Goal: Information Seeking & Learning: Find specific fact

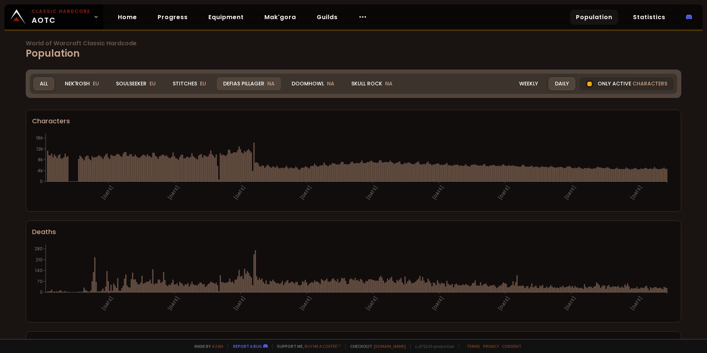
click at [238, 84] on div "Defias Pillager NA" at bounding box center [249, 83] width 64 height 13
click at [244, 81] on div "Defias Pillager NA" at bounding box center [249, 83] width 64 height 13
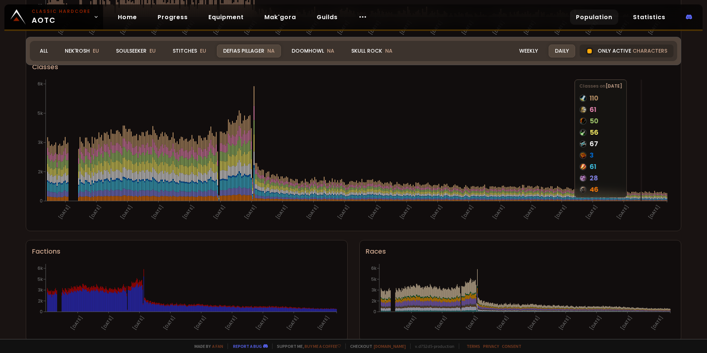
scroll to position [398, 0]
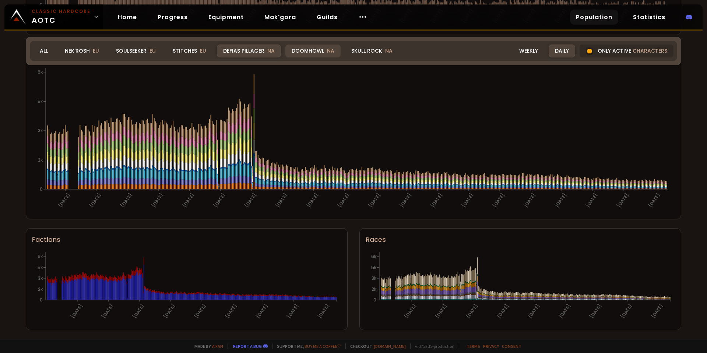
click at [290, 45] on div "Doomhowl NA" at bounding box center [312, 51] width 55 height 13
click at [303, 51] on div "Doomhowl NA" at bounding box center [312, 51] width 55 height 13
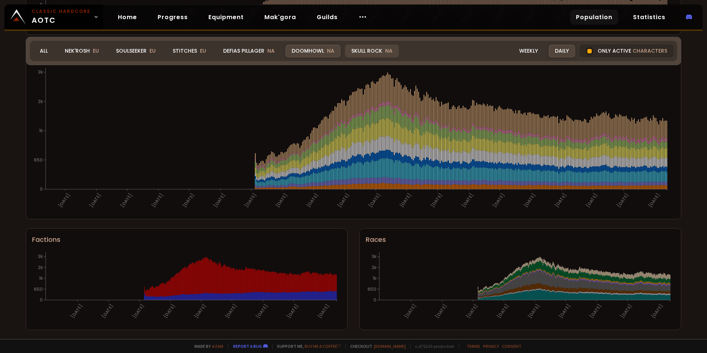
click at [366, 50] on div "Skull Rock NA" at bounding box center [372, 51] width 54 height 13
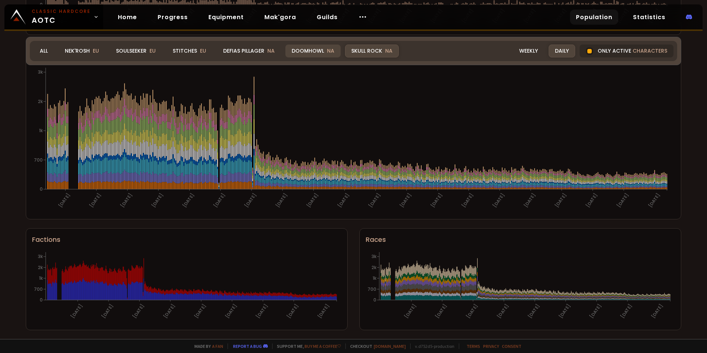
click at [300, 54] on div "Doomhowl NA" at bounding box center [312, 51] width 55 height 13
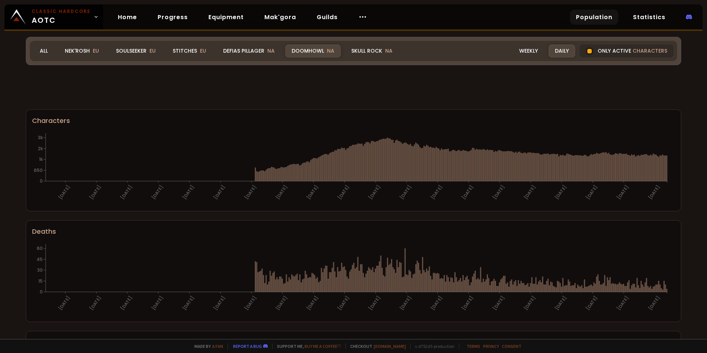
scroll to position [398, 0]
